Goal: Obtain resource: Download file/media

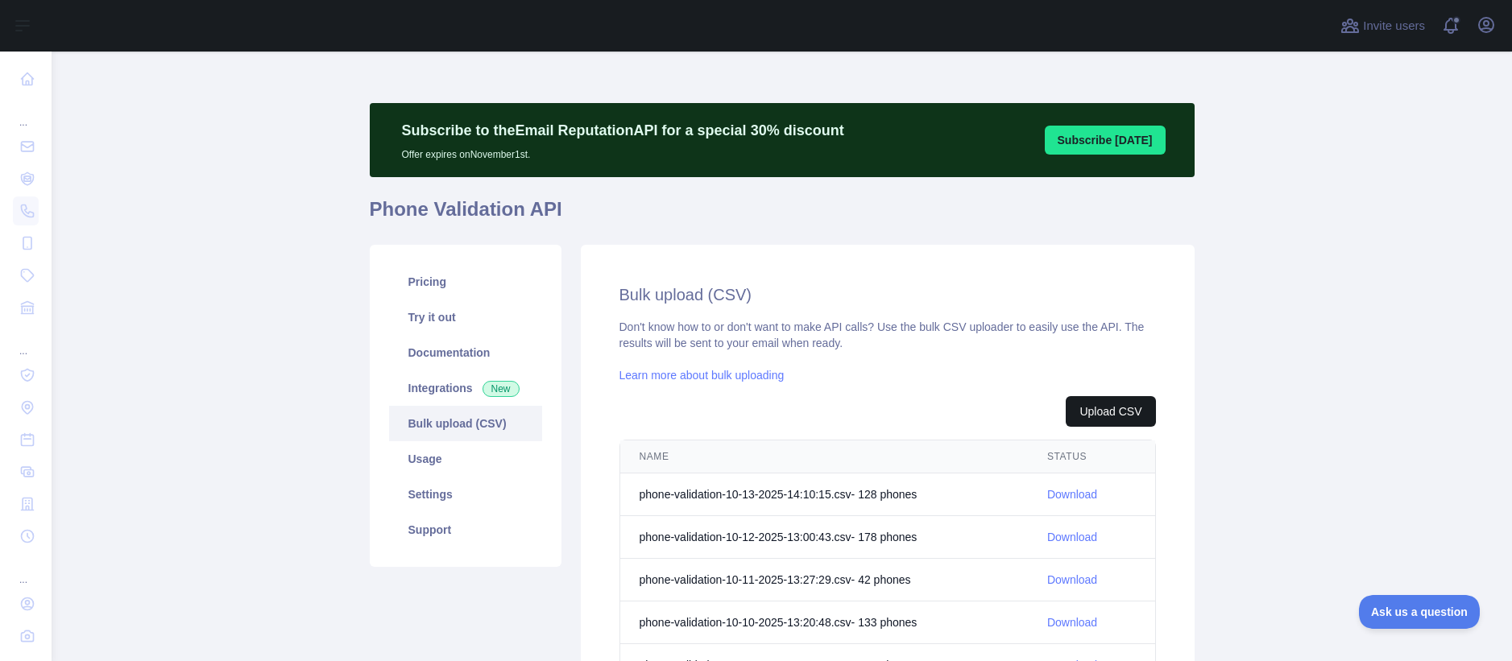
click at [1110, 408] on button "Upload CSV" at bounding box center [1110, 411] width 89 height 31
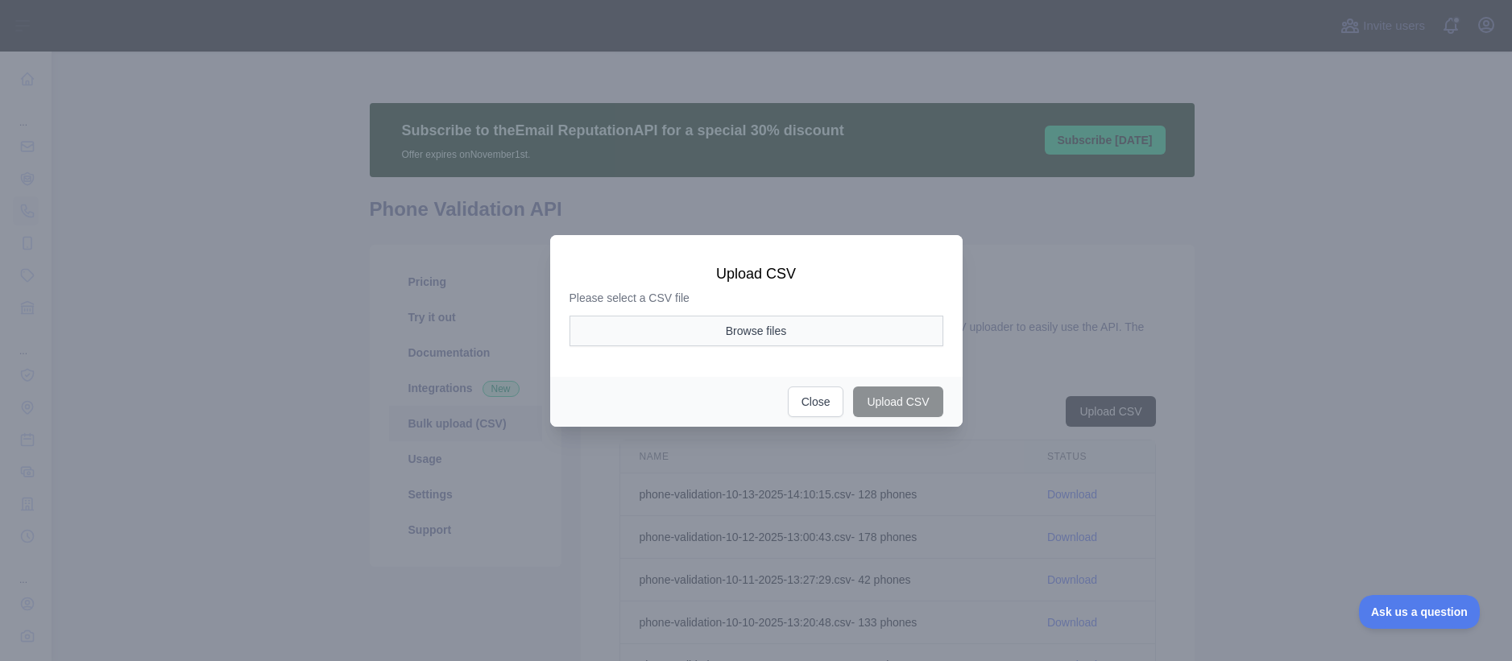
click at [785, 332] on button "Browse files" at bounding box center [757, 331] width 374 height 31
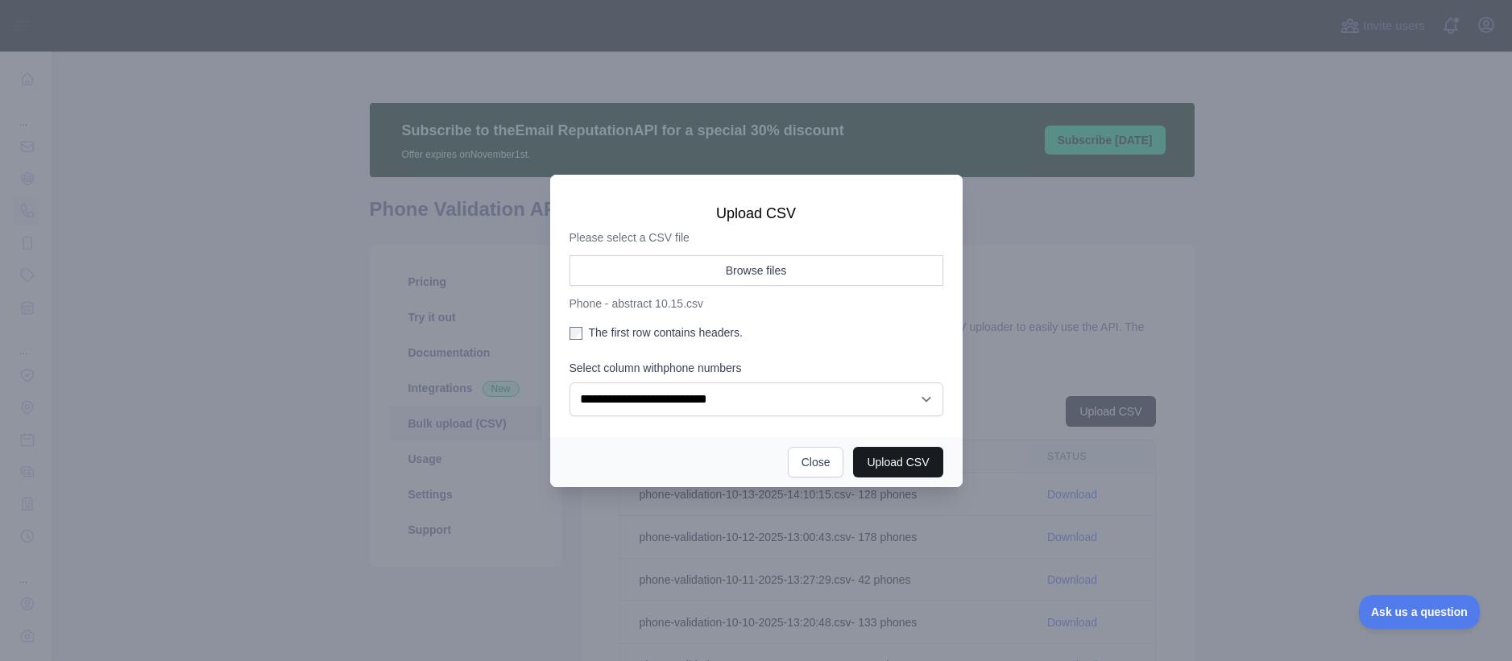
click at [893, 459] on button "Upload CSV" at bounding box center [897, 462] width 89 height 31
select select "**"
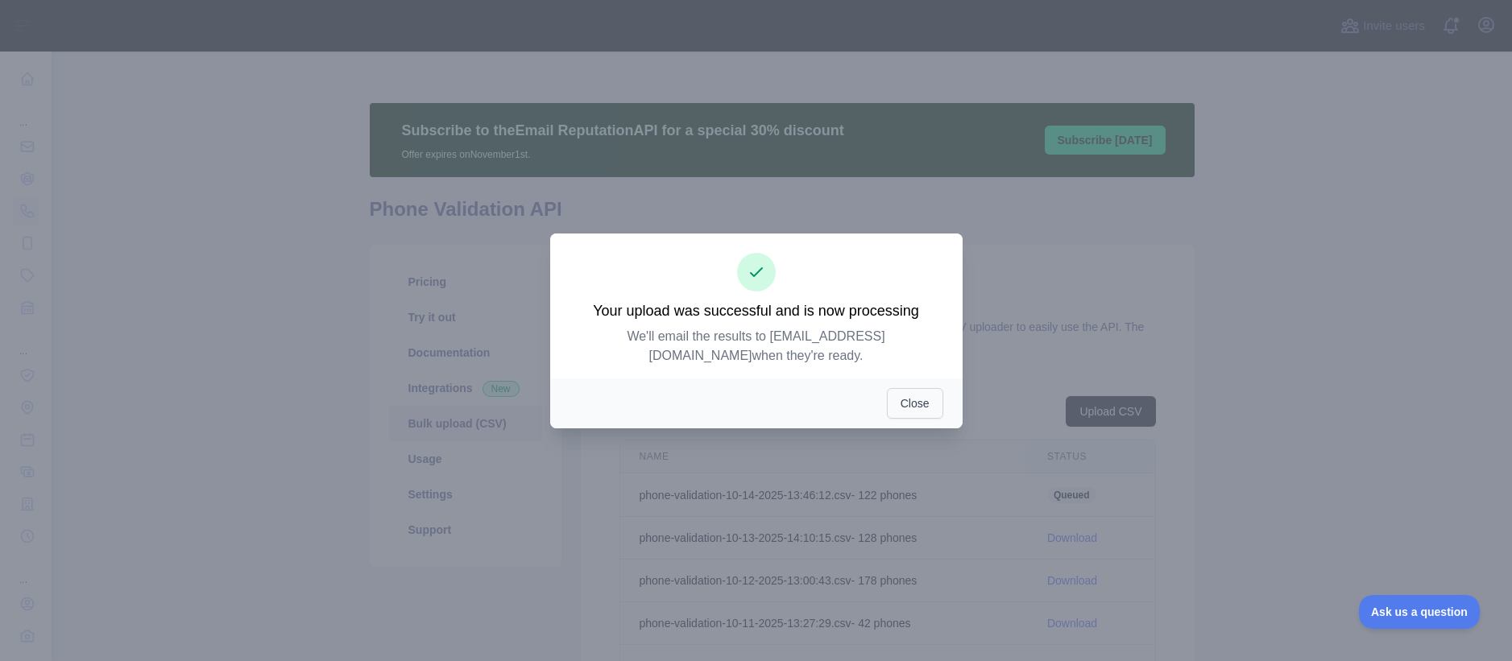
click at [913, 400] on button "Close" at bounding box center [915, 403] width 56 height 31
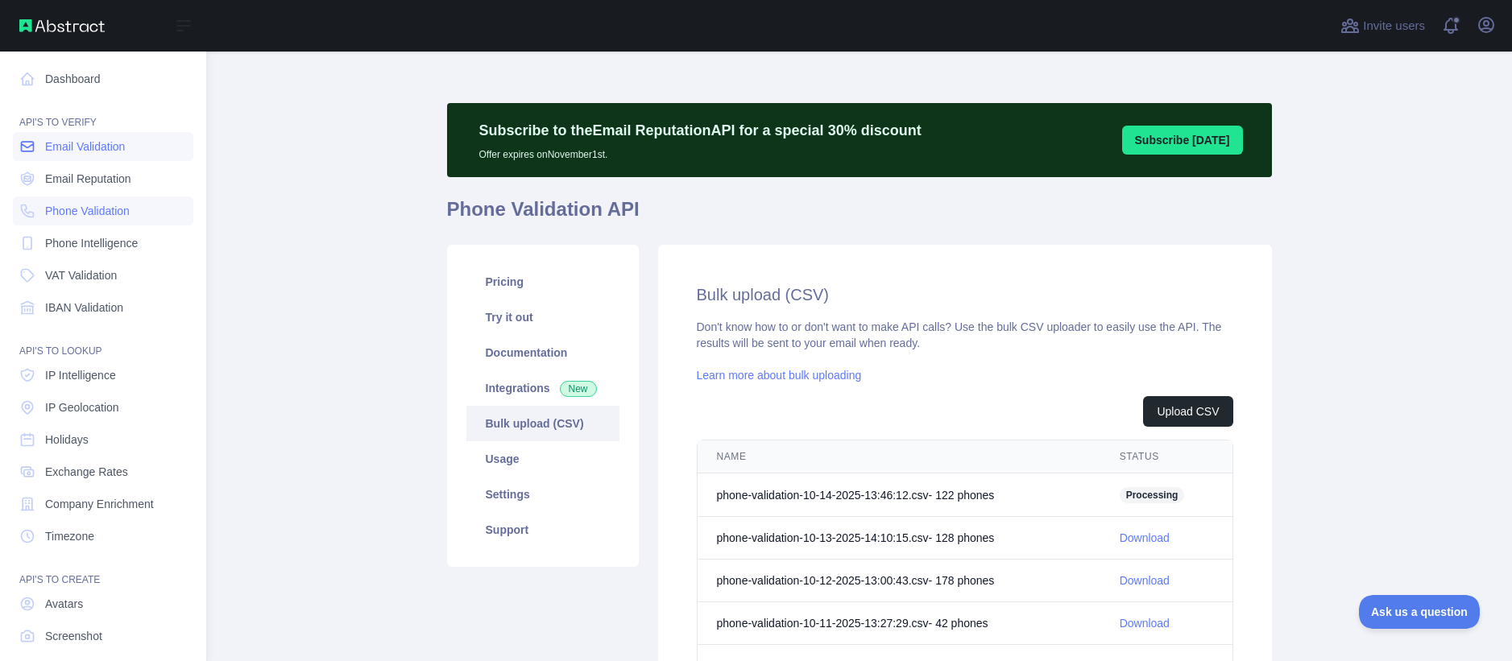
click at [94, 145] on span "Email Validation" at bounding box center [85, 147] width 80 height 16
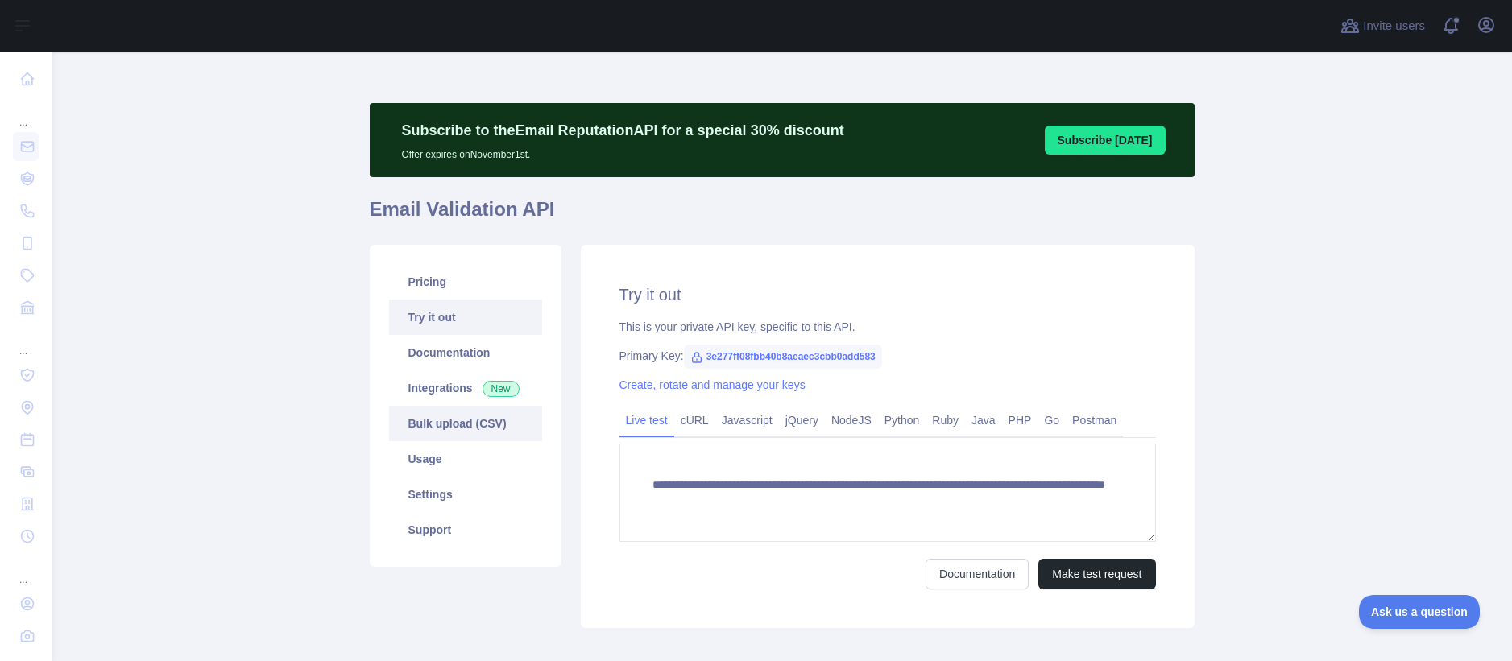
click at [457, 416] on link "Bulk upload (CSV)" at bounding box center [465, 423] width 153 height 35
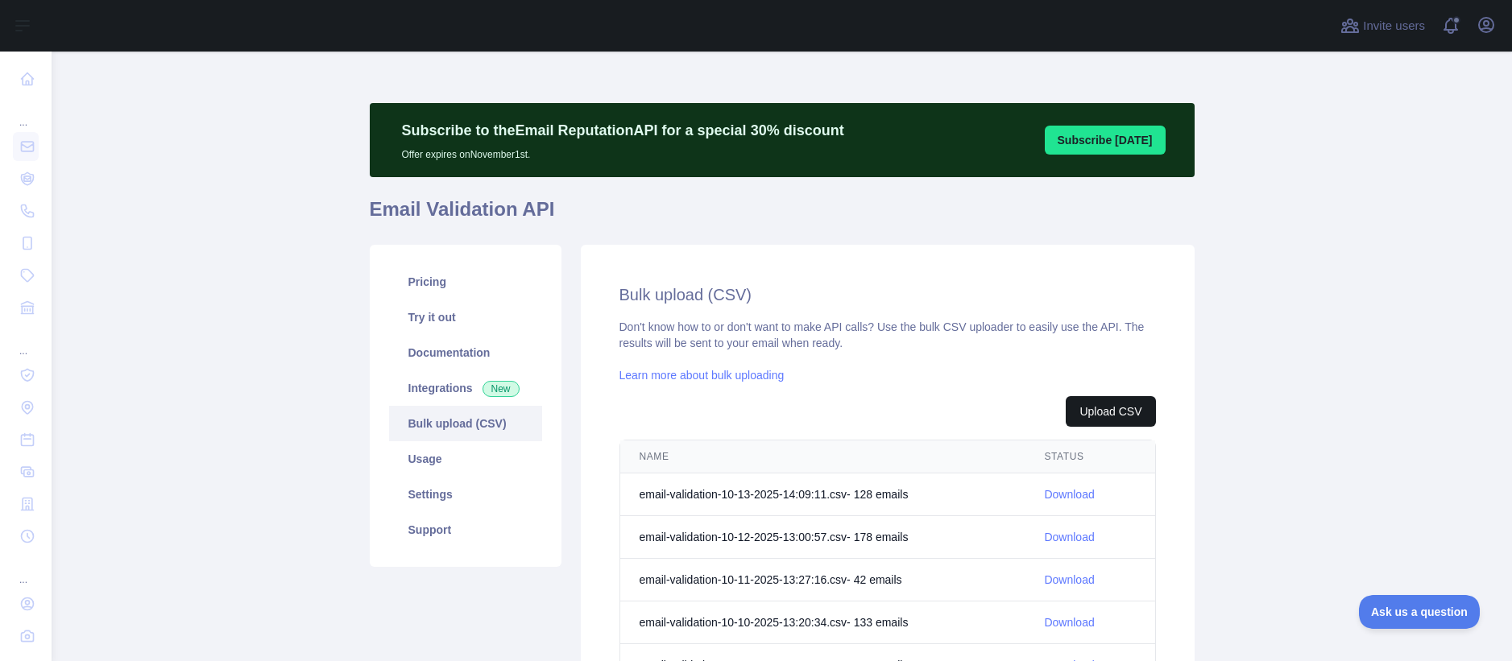
click at [1113, 417] on button "Upload CSV" at bounding box center [1110, 411] width 89 height 31
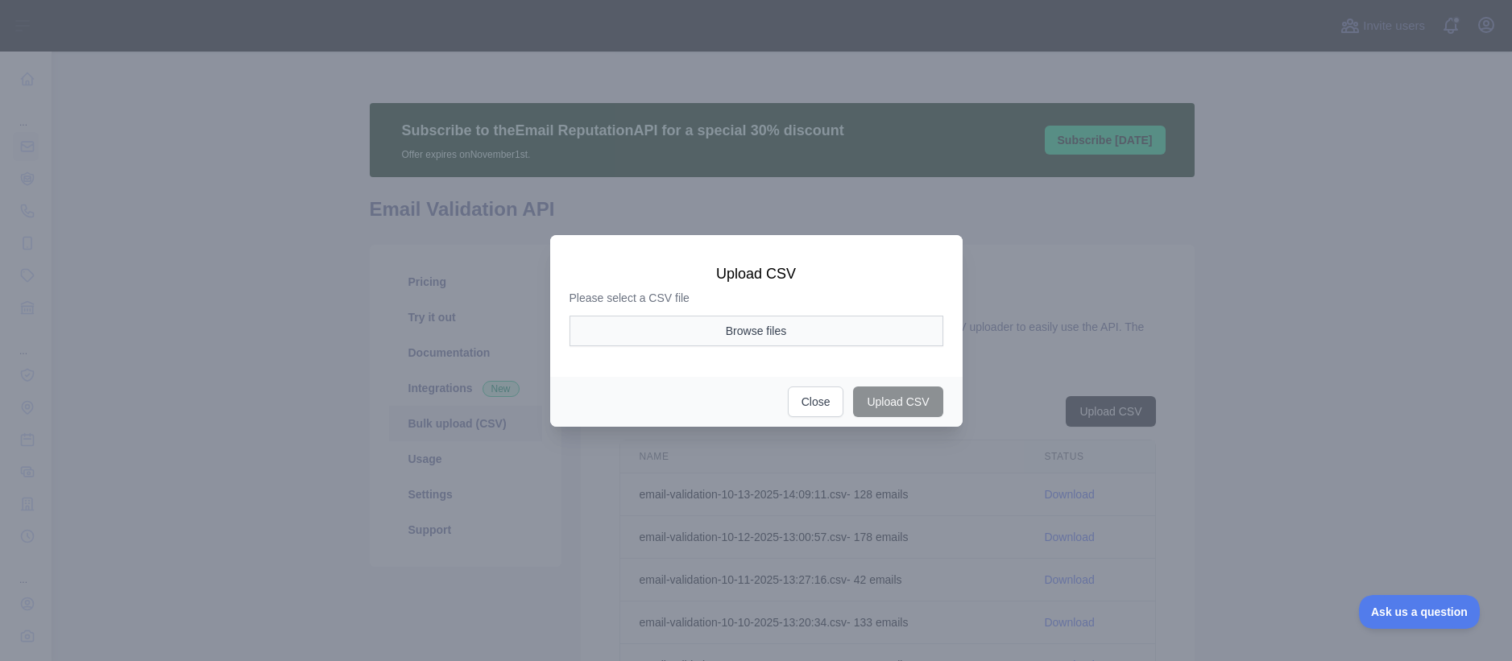
click at [723, 334] on button "Browse files" at bounding box center [757, 331] width 374 height 31
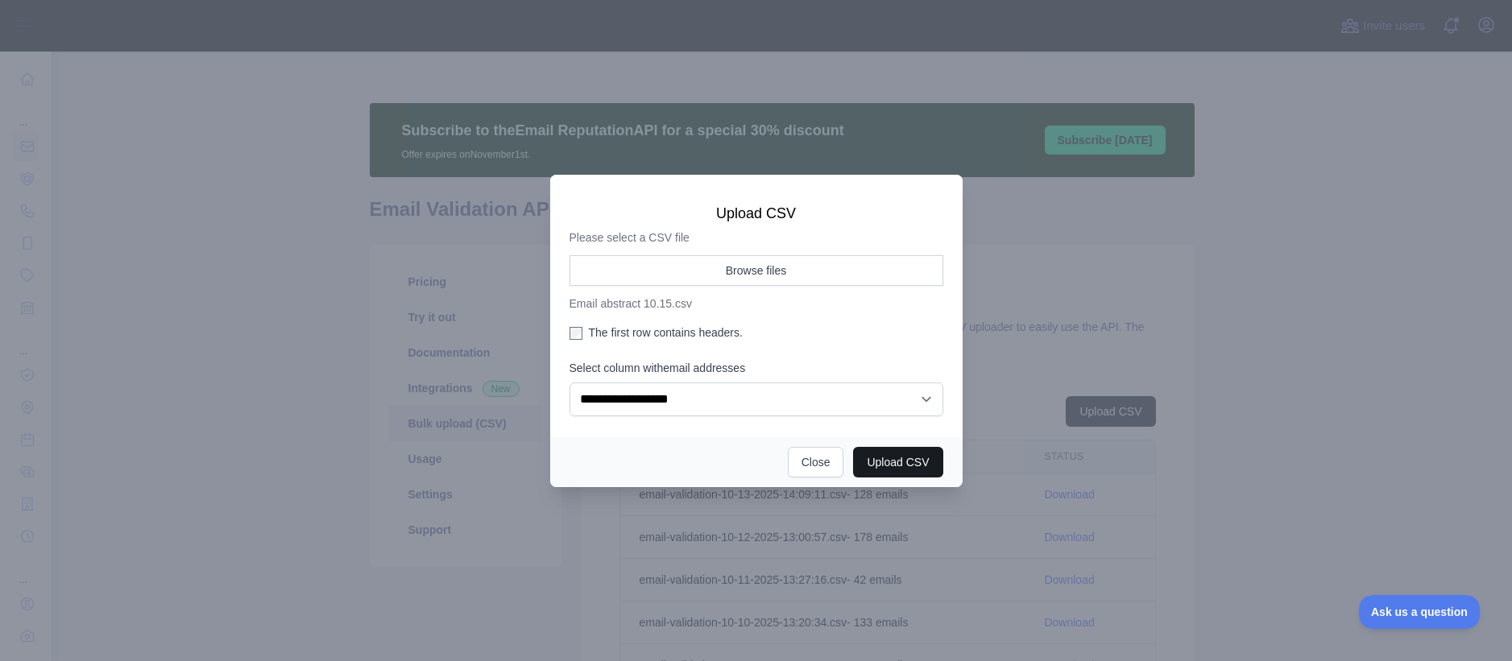
click at [897, 469] on button "Upload CSV" at bounding box center [897, 462] width 89 height 31
select select "**"
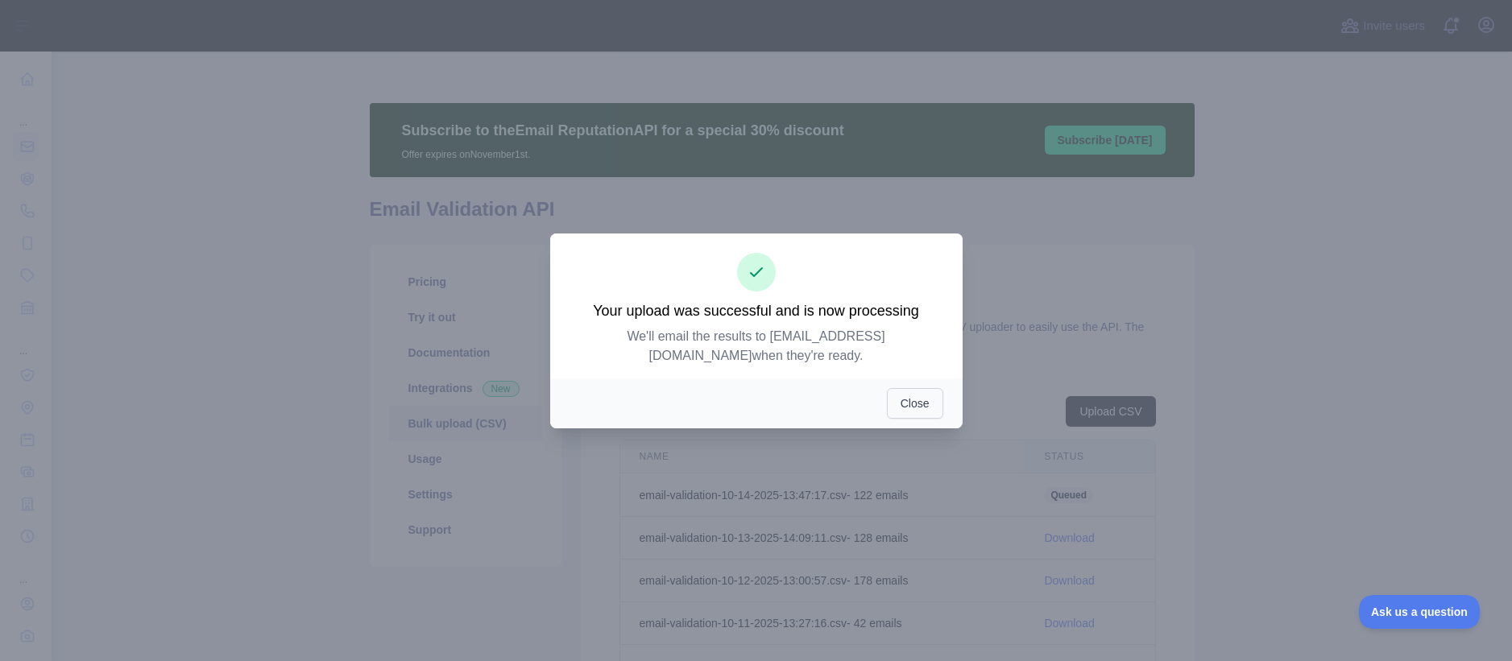
click at [909, 412] on button "Close" at bounding box center [915, 403] width 56 height 31
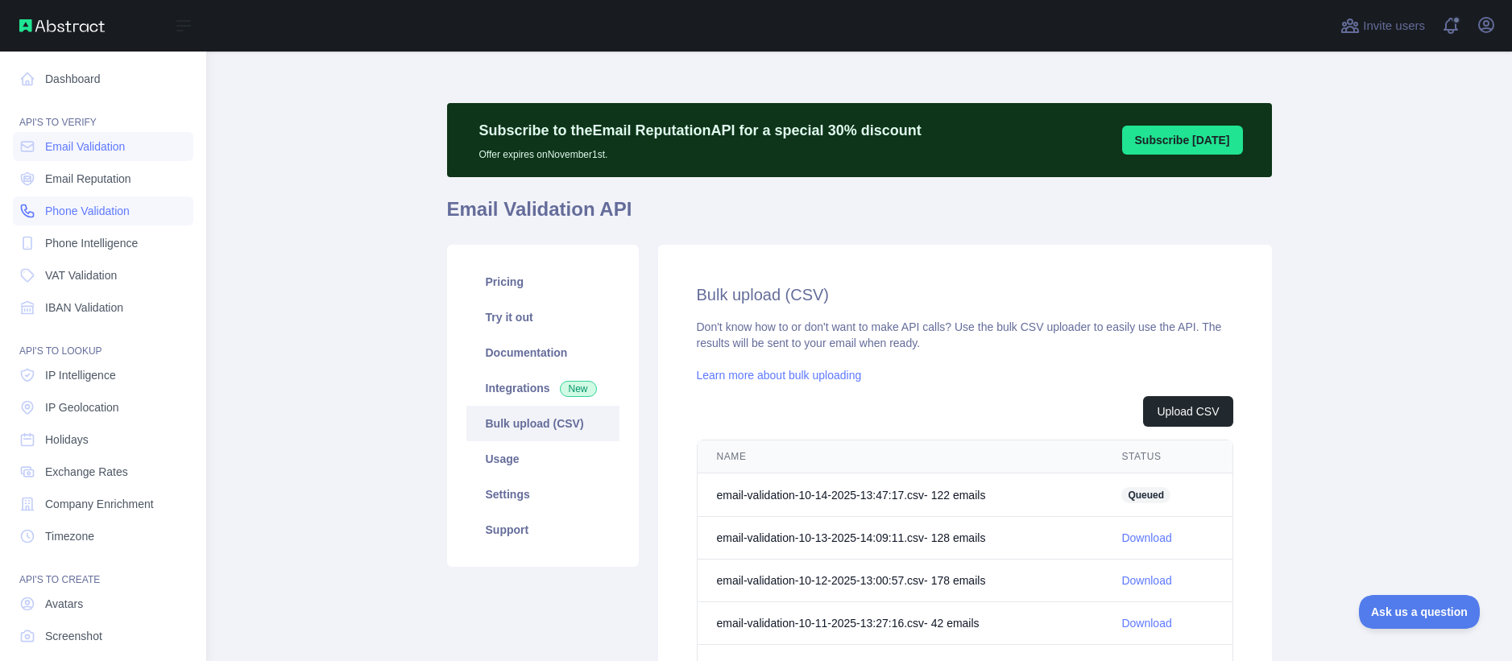
click at [106, 205] on span "Phone Validation" at bounding box center [87, 211] width 85 height 16
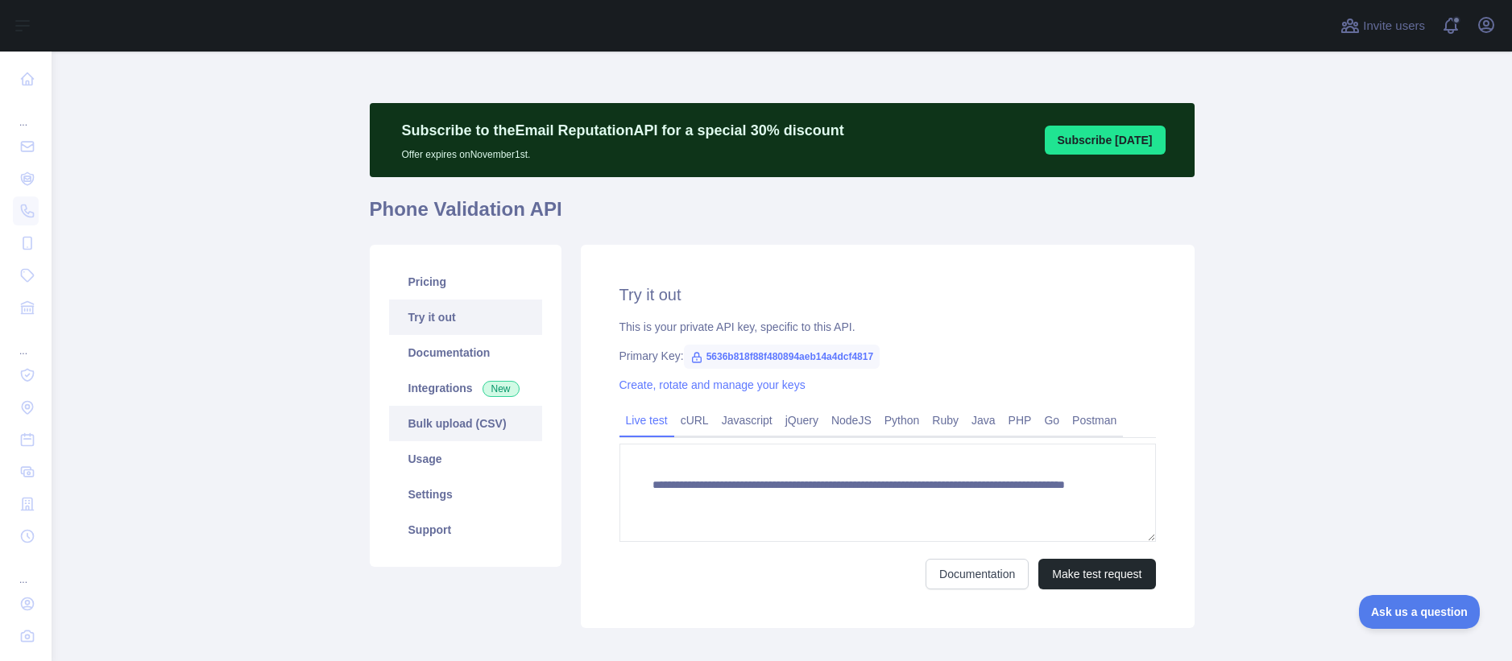
click at [443, 422] on link "Bulk upload (CSV)" at bounding box center [465, 423] width 153 height 35
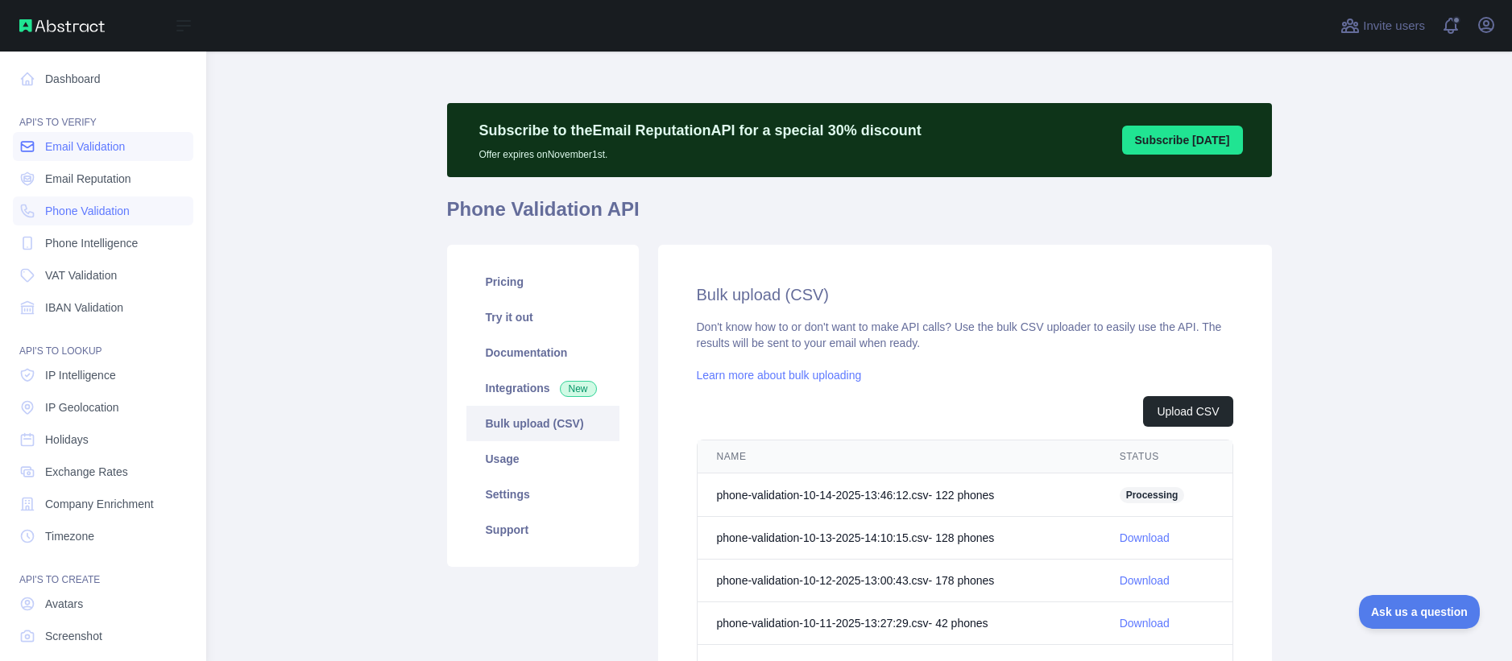
click at [108, 150] on span "Email Validation" at bounding box center [85, 147] width 80 height 16
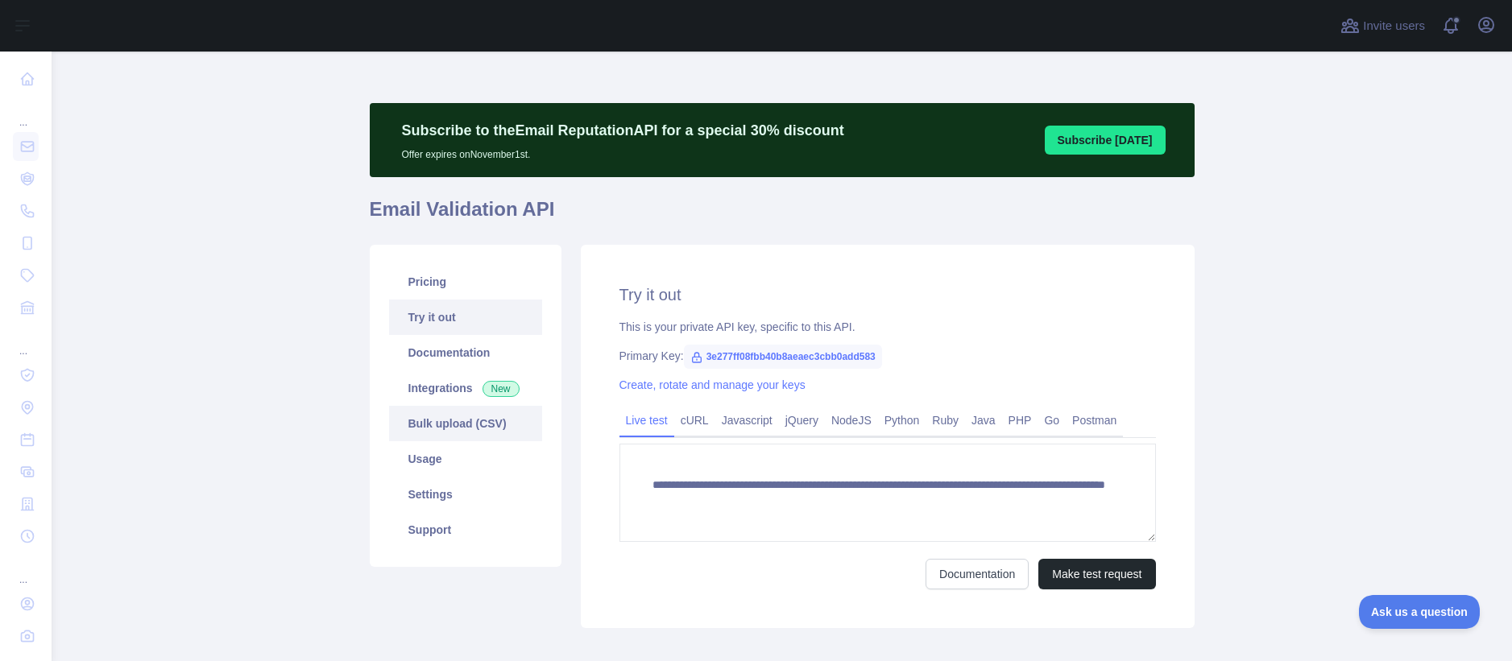
click at [447, 426] on link "Bulk upload (CSV)" at bounding box center [465, 423] width 153 height 35
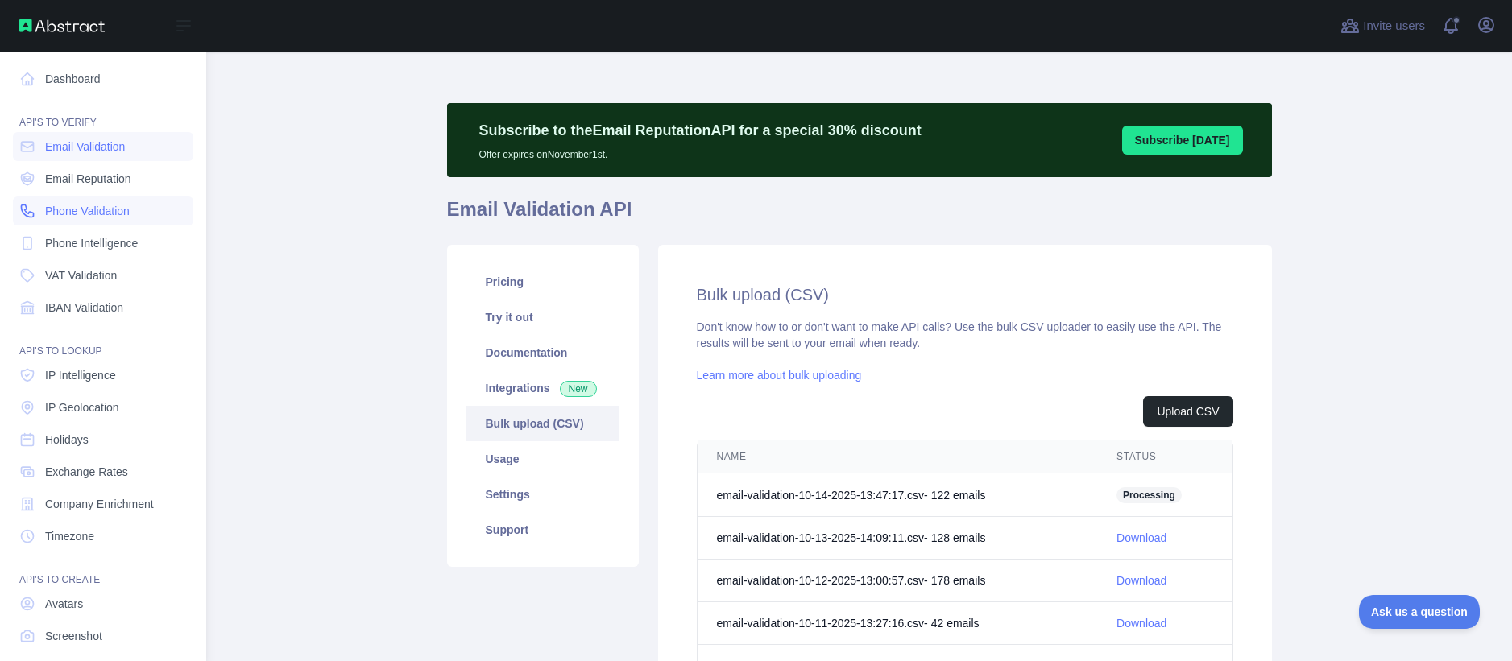
click at [96, 212] on span "Phone Validation" at bounding box center [87, 211] width 85 height 16
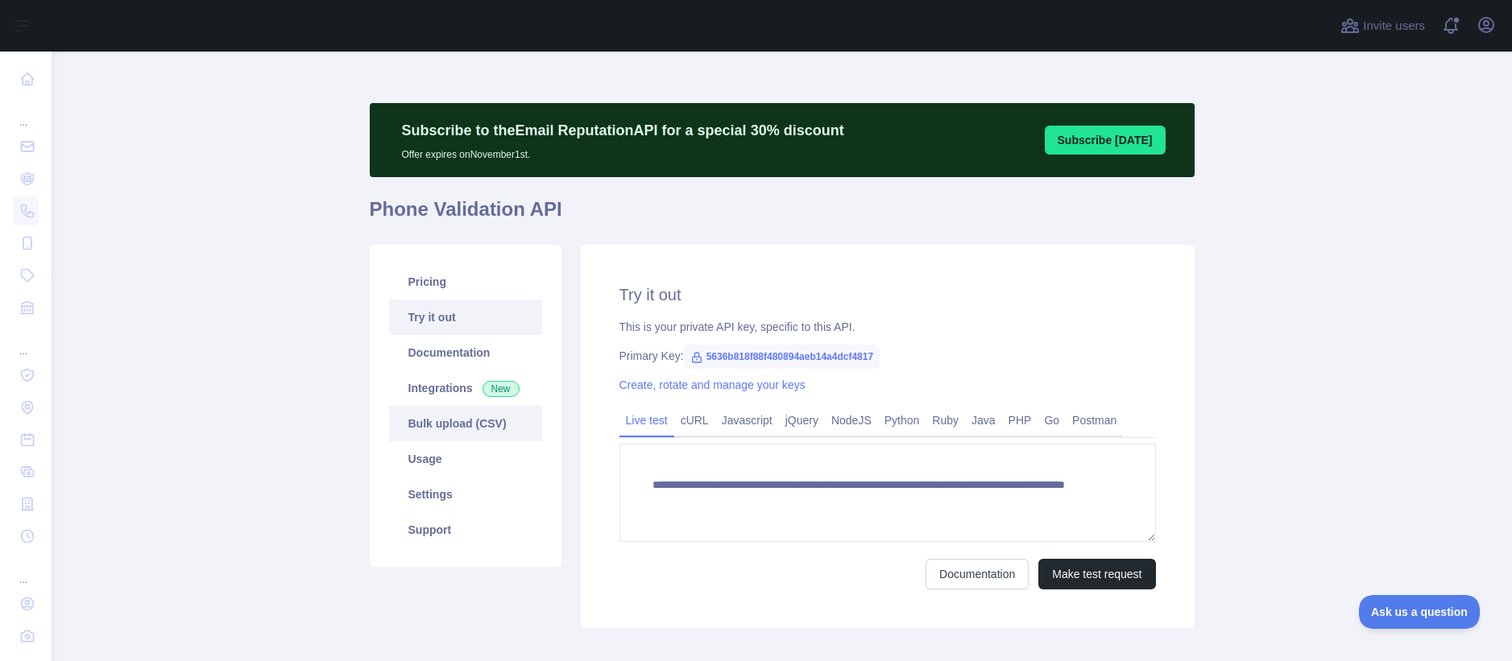
click at [454, 429] on link "Bulk upload (CSV)" at bounding box center [465, 423] width 153 height 35
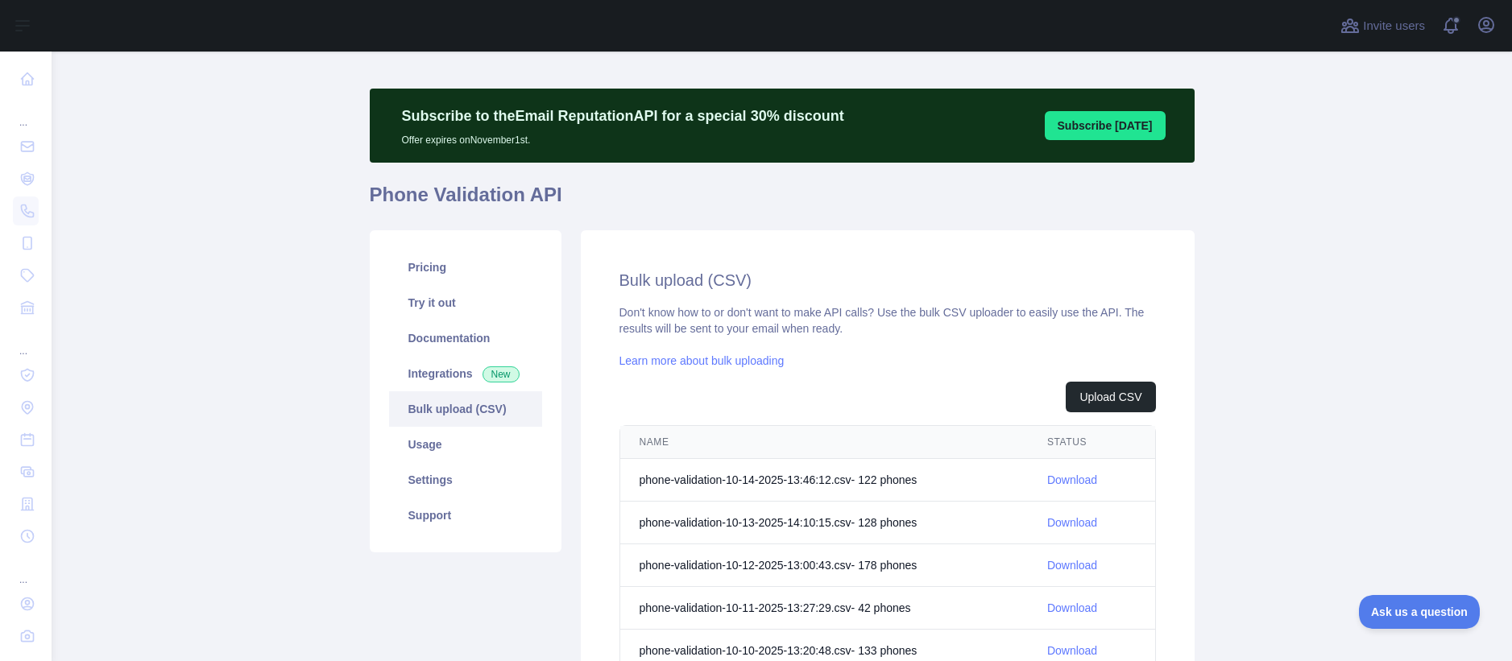
scroll to position [12, 0]
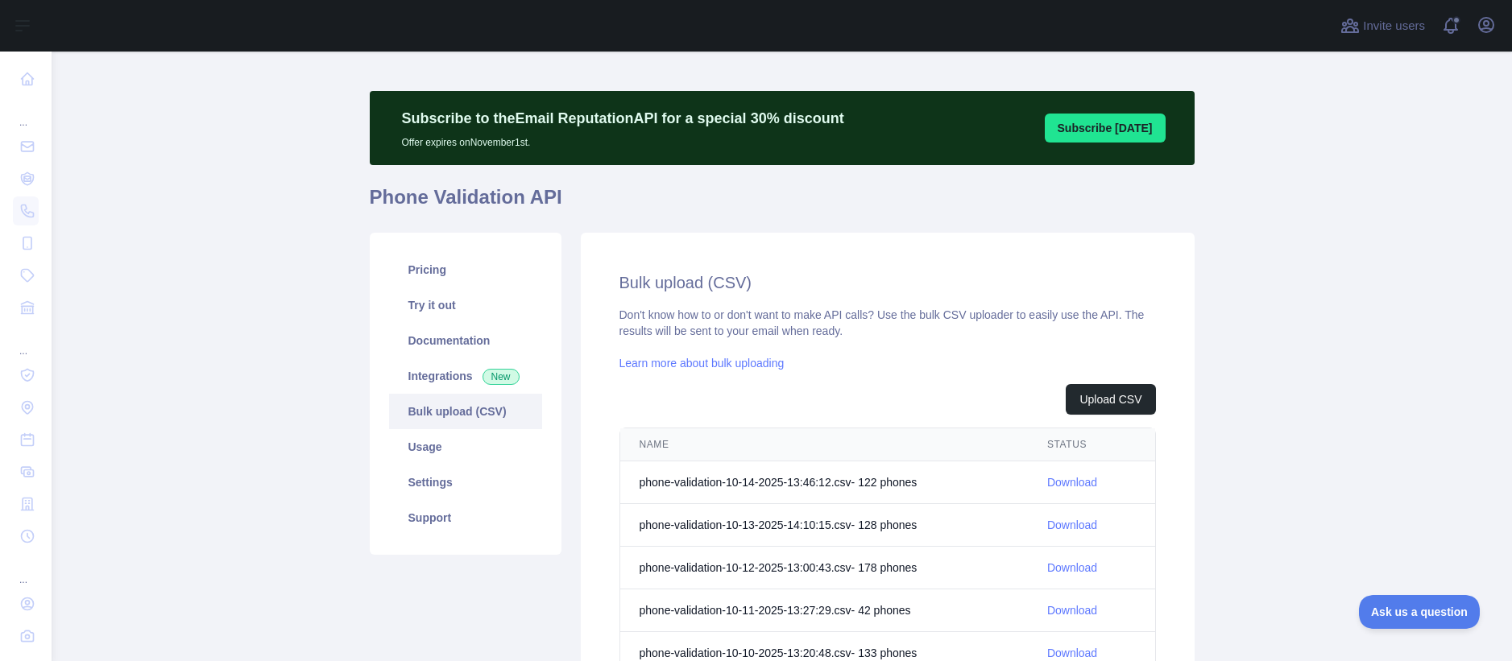
click at [1091, 483] on link "Download" at bounding box center [1072, 482] width 50 height 13
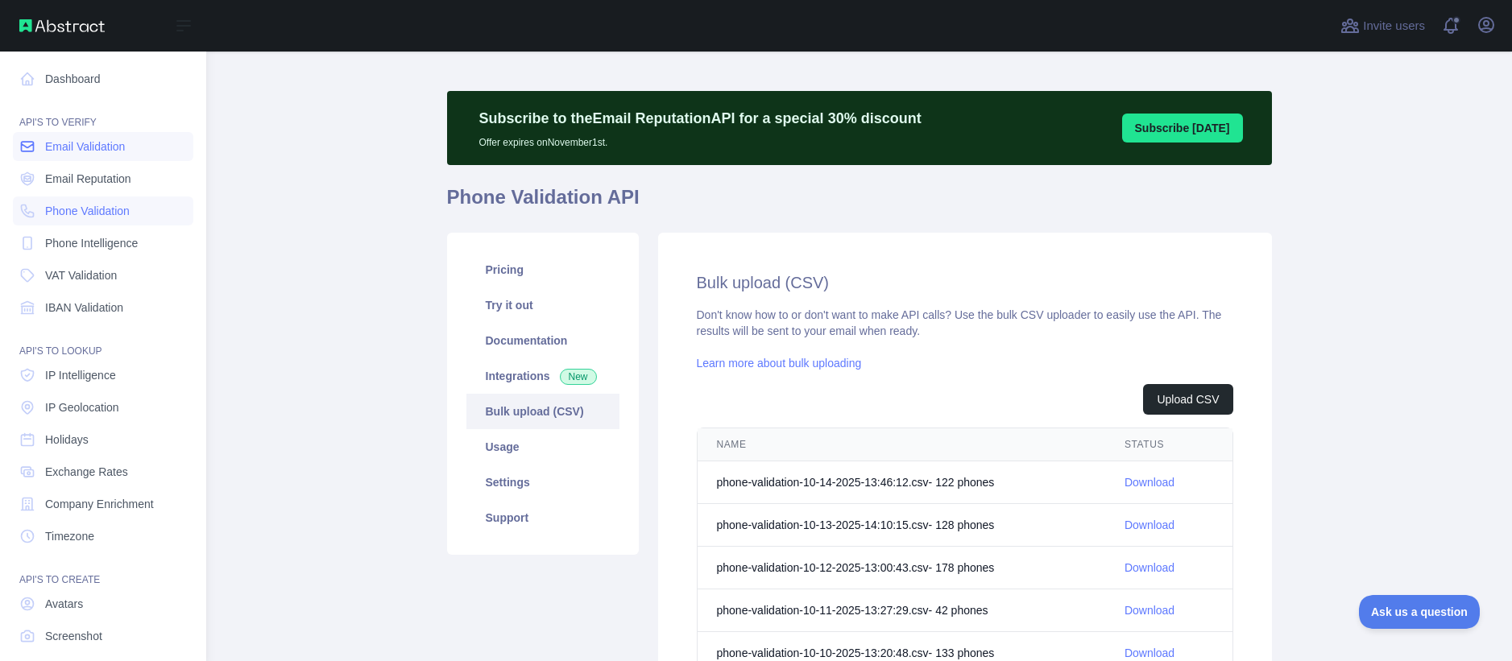
click at [102, 145] on span "Email Validation" at bounding box center [85, 147] width 80 height 16
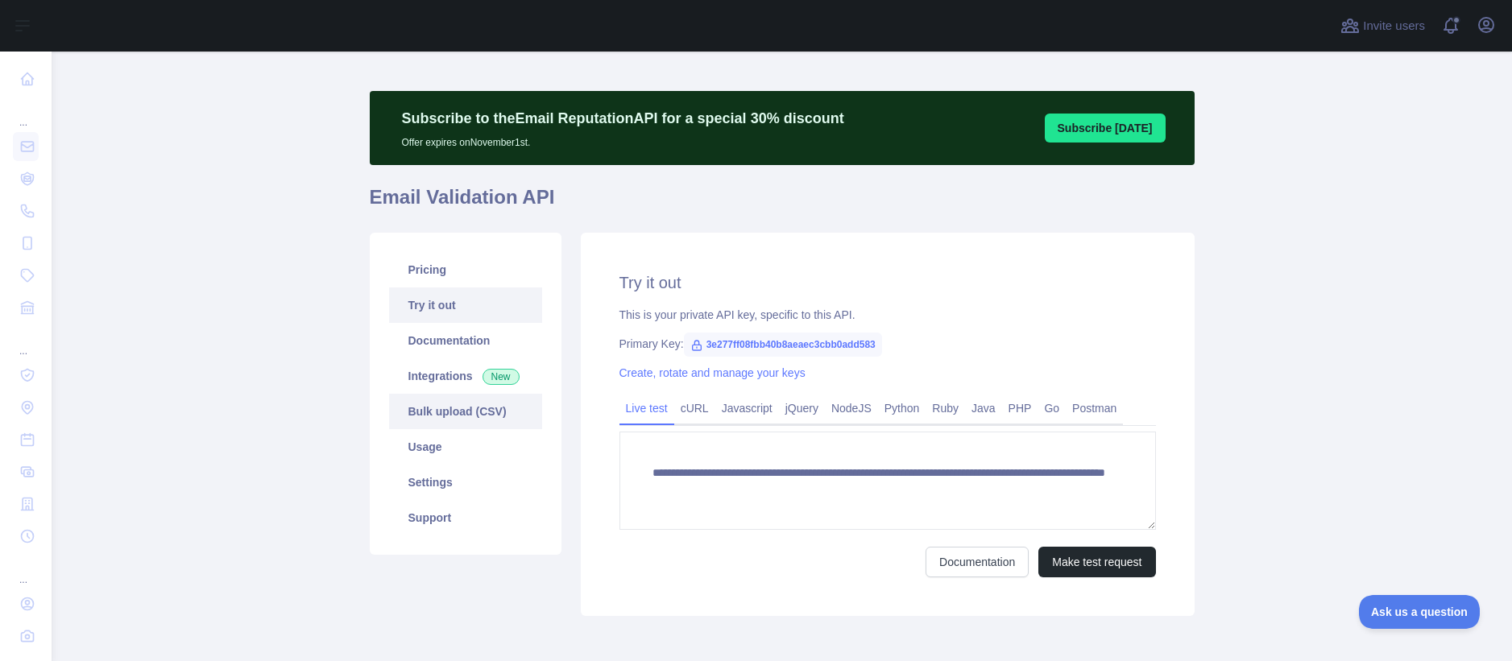
click at [452, 415] on link "Bulk upload (CSV)" at bounding box center [465, 411] width 153 height 35
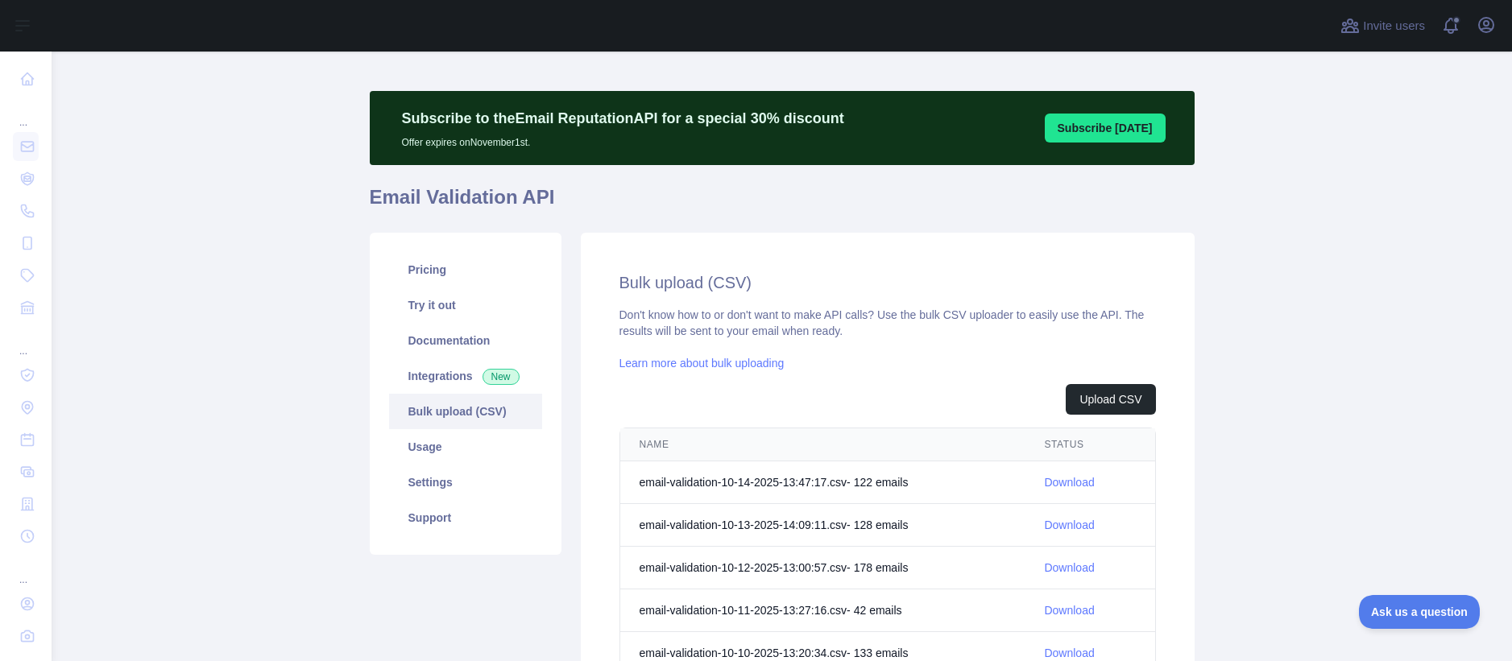
click at [1088, 483] on link "Download" at bounding box center [1069, 482] width 50 height 13
